Goal: Task Accomplishment & Management: Use online tool/utility

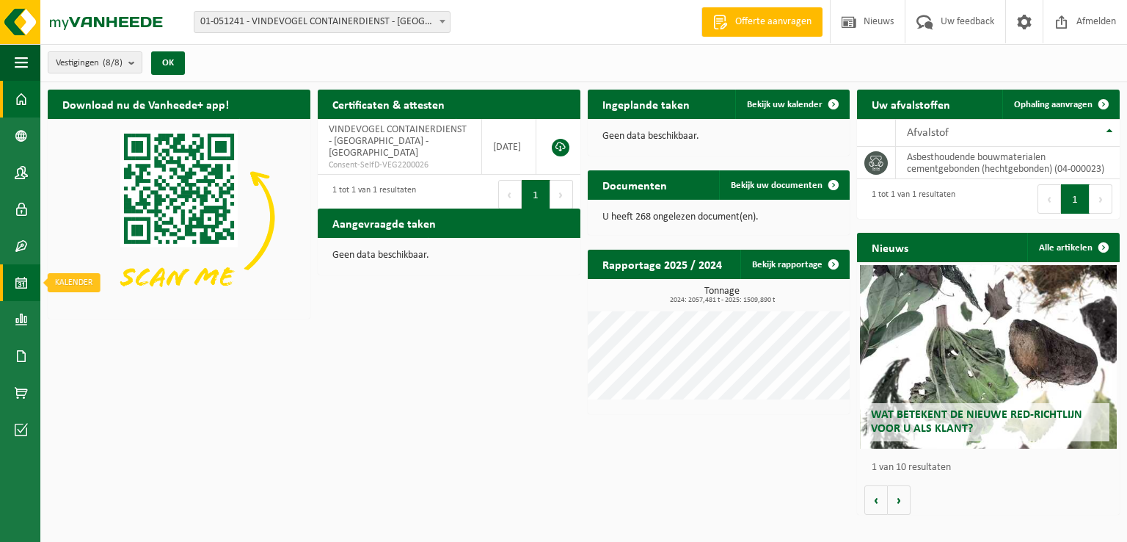
click at [23, 285] on span at bounding box center [21, 282] width 13 height 37
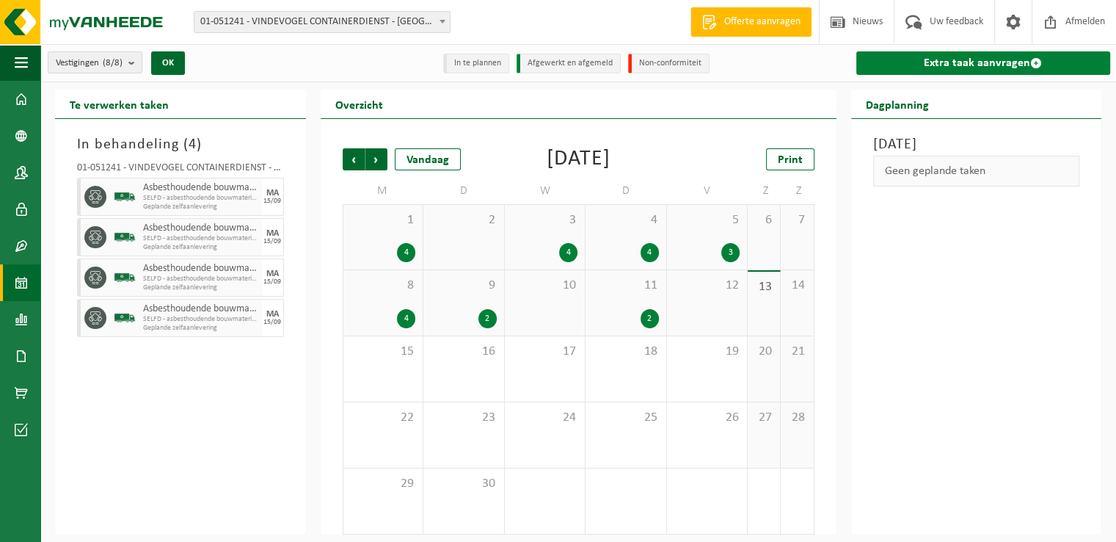
click at [918, 65] on link "Extra taak aanvragen" at bounding box center [983, 62] width 255 height 23
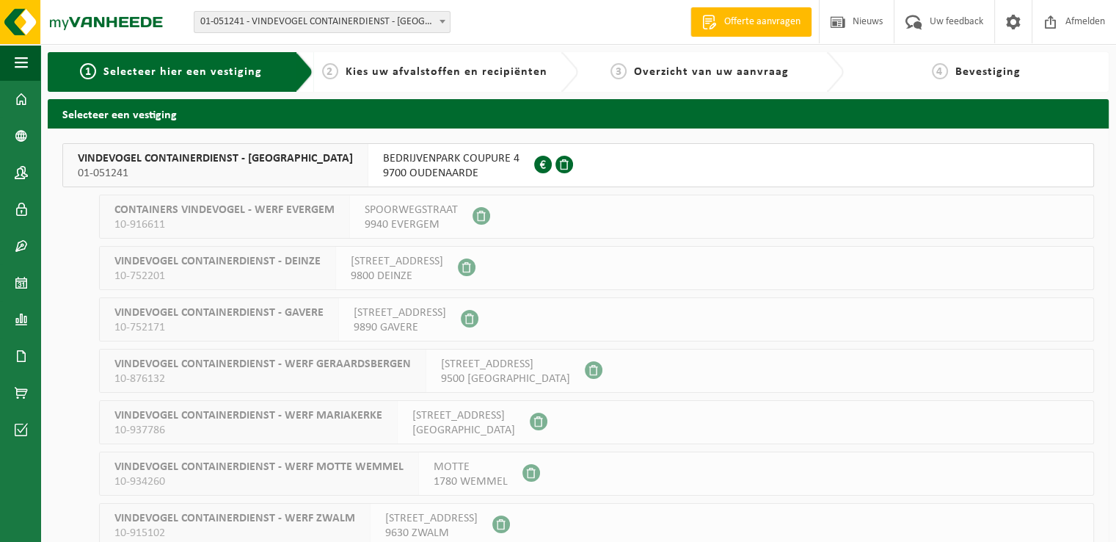
click at [383, 172] on span "9700 OUDENAARDE" at bounding box center [451, 173] width 136 height 15
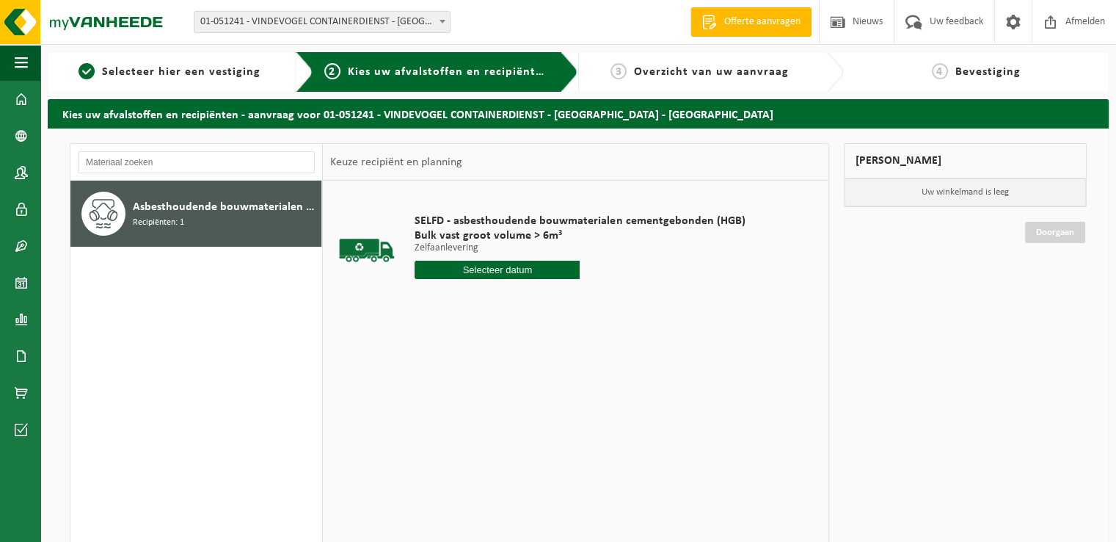
click at [467, 271] on input "text" at bounding box center [497, 269] width 165 height 18
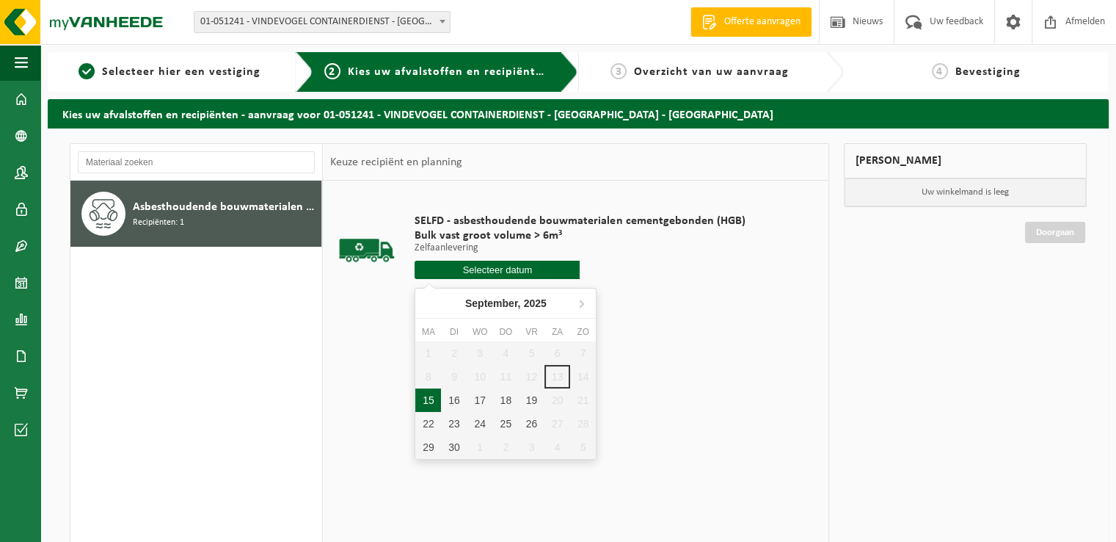
click at [437, 398] on div "15" at bounding box center [428, 399] width 26 height 23
type input "Van [DATE]"
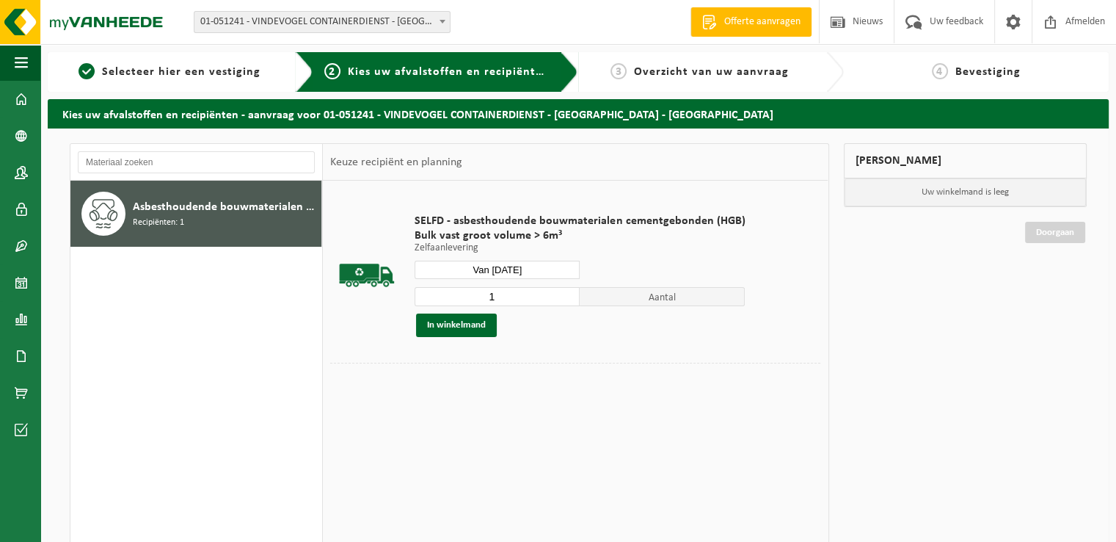
click at [513, 294] on input "1" at bounding box center [497, 296] width 165 height 19
type input "2"
click at [484, 330] on button "In winkelmand" at bounding box center [456, 324] width 81 height 23
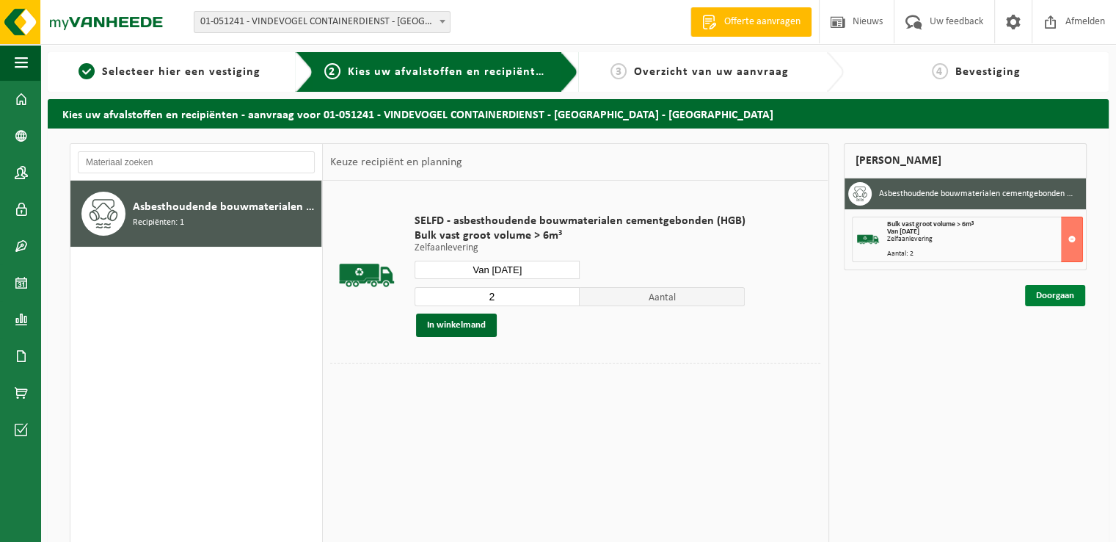
click at [1071, 294] on link "Doorgaan" at bounding box center [1055, 295] width 60 height 21
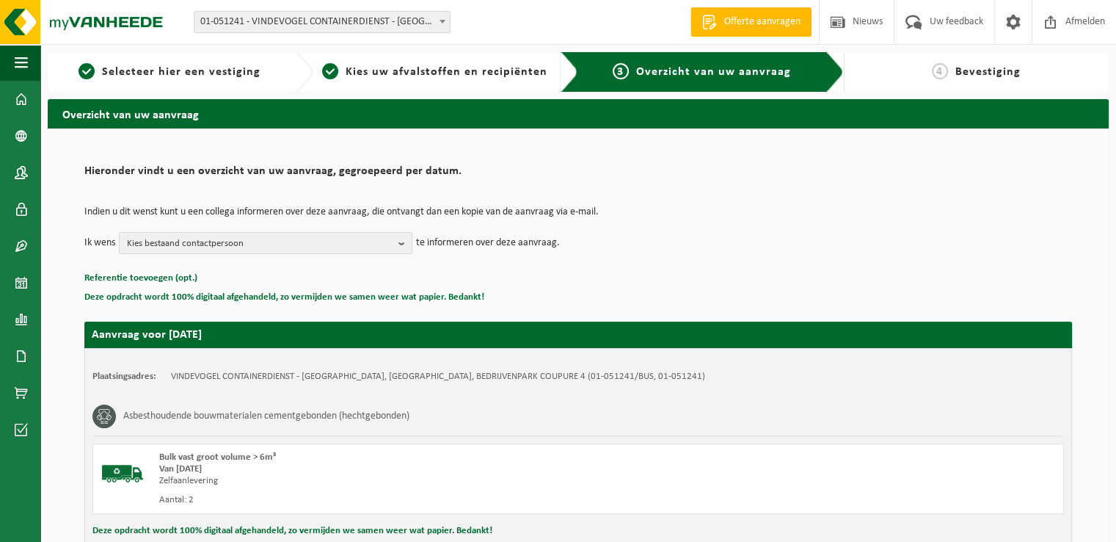
scroll to position [161, 0]
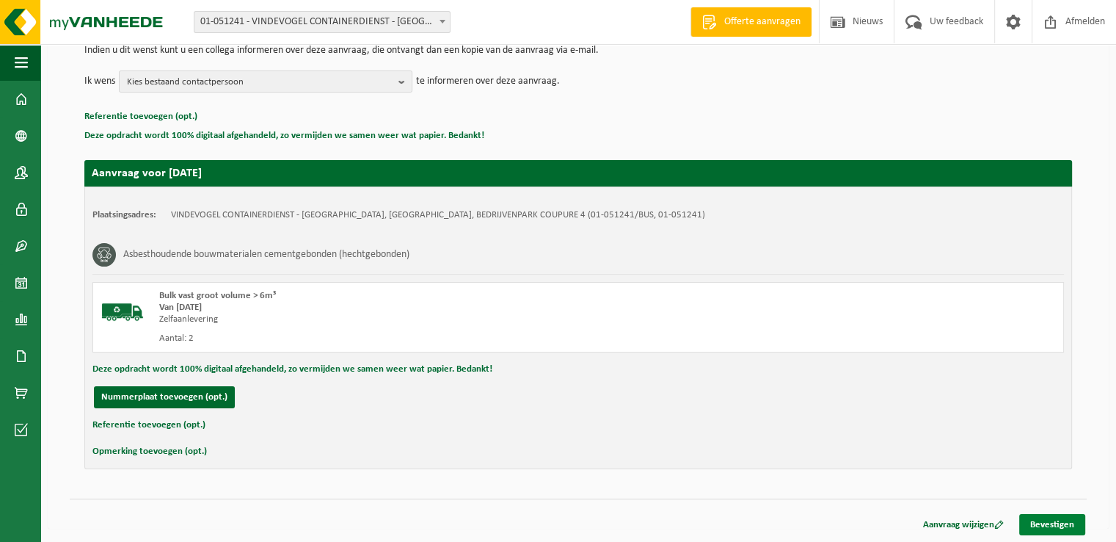
click at [1046, 524] on link "Bevestigen" at bounding box center [1052, 524] width 66 height 21
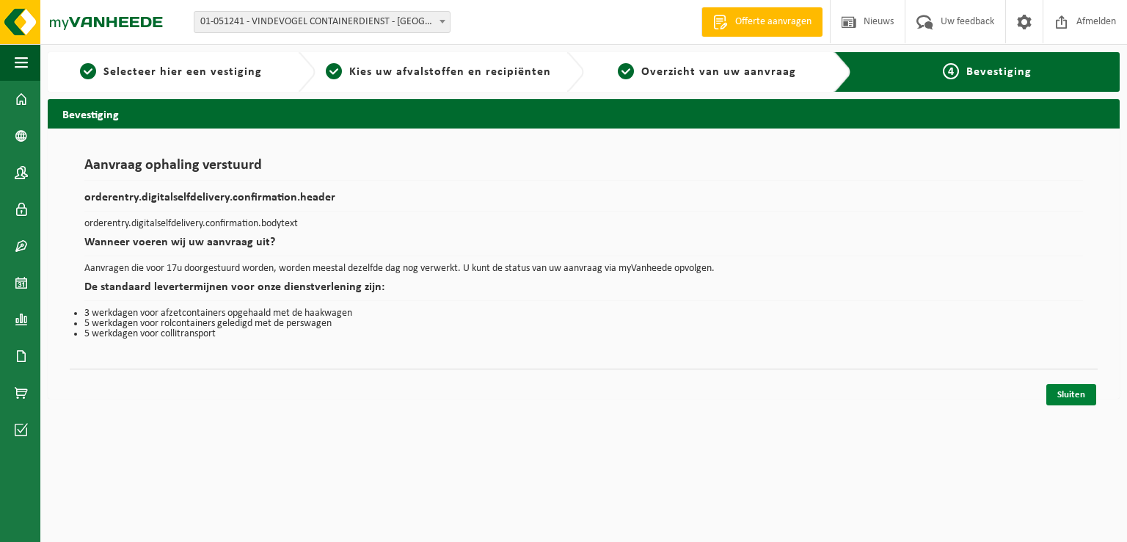
click at [1071, 396] on link "Sluiten" at bounding box center [1071, 394] width 50 height 21
